Goal: Information Seeking & Learning: Learn about a topic

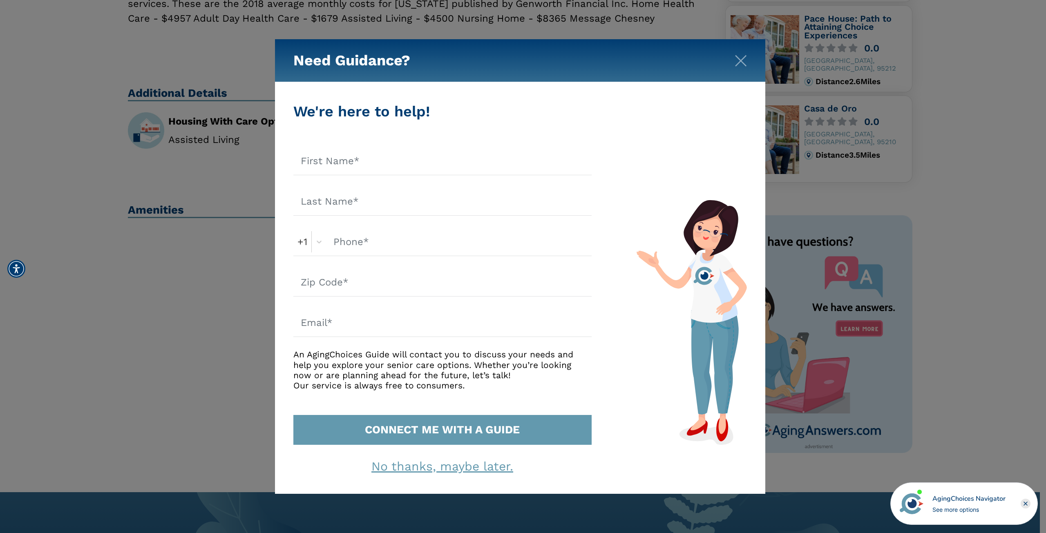
scroll to position [398, 0]
click at [733, 73] on div "Need Guidance?" at bounding box center [520, 60] width 490 height 43
click at [737, 63] on img "Close" at bounding box center [741, 61] width 12 height 12
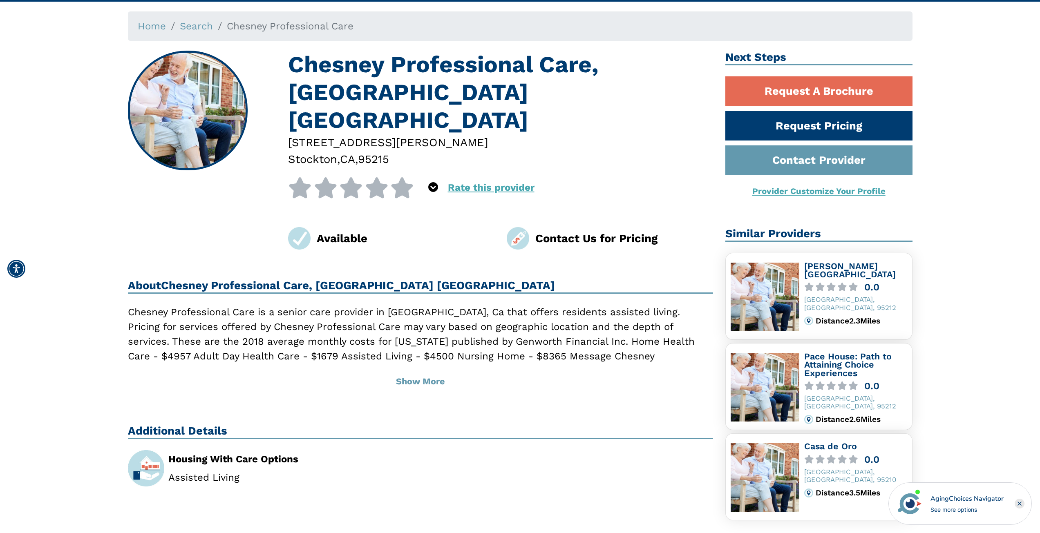
scroll to position [0, 0]
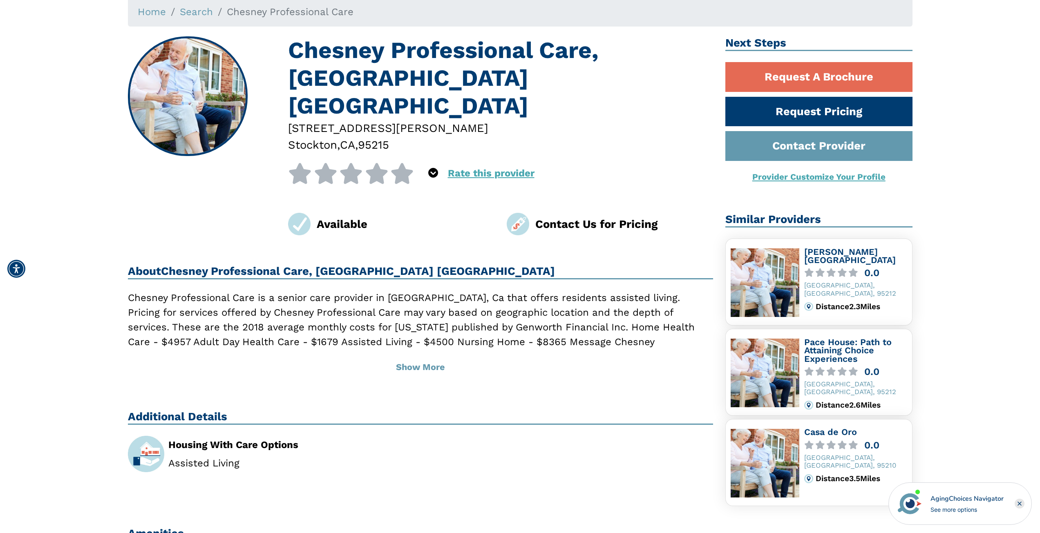
scroll to position [82, 0]
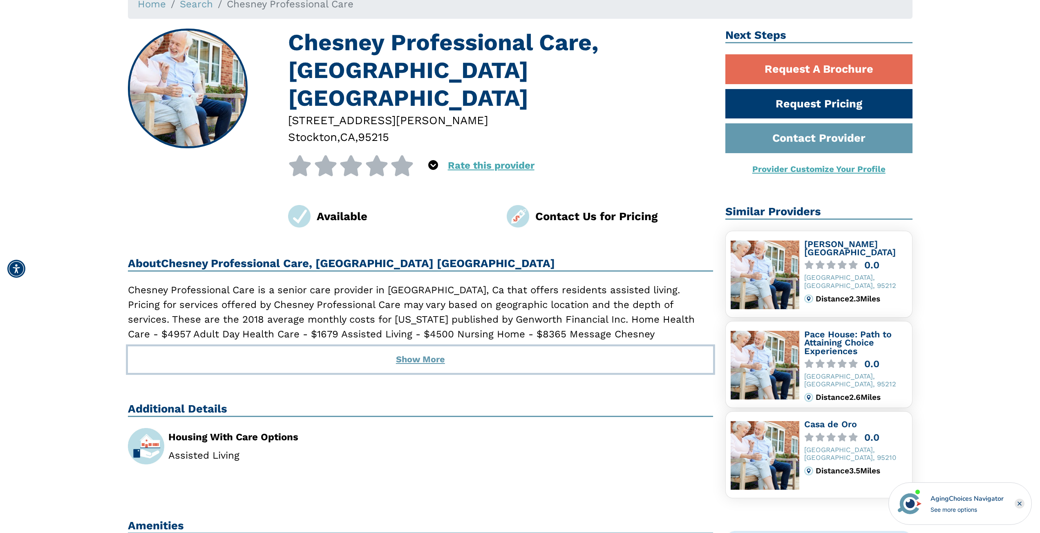
click at [408, 346] on button "Show More" at bounding box center [421, 359] width 586 height 26
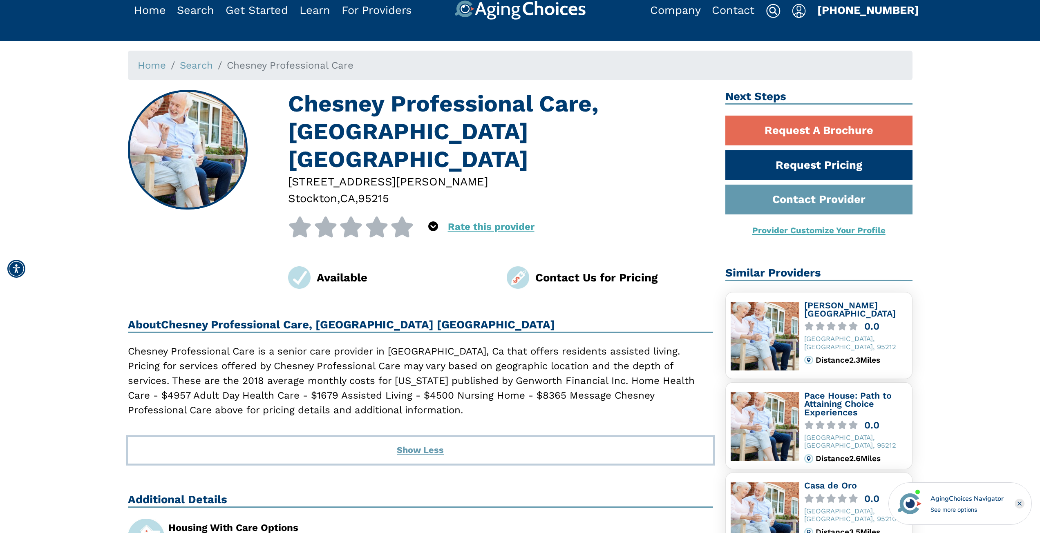
scroll to position [0, 0]
